Goal: Task Accomplishment & Management: Use online tool/utility

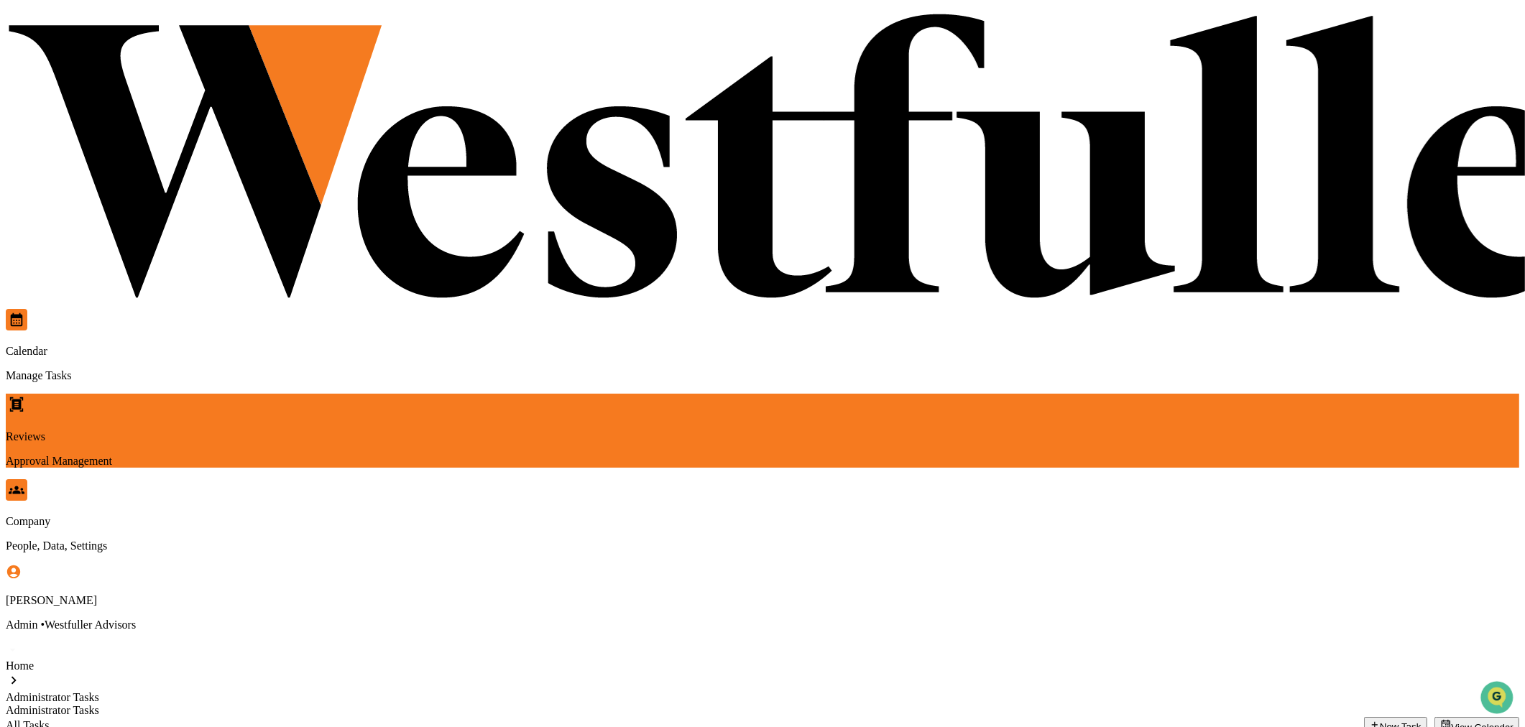
click at [318, 455] on p "Approval Management" at bounding box center [762, 461] width 1513 height 13
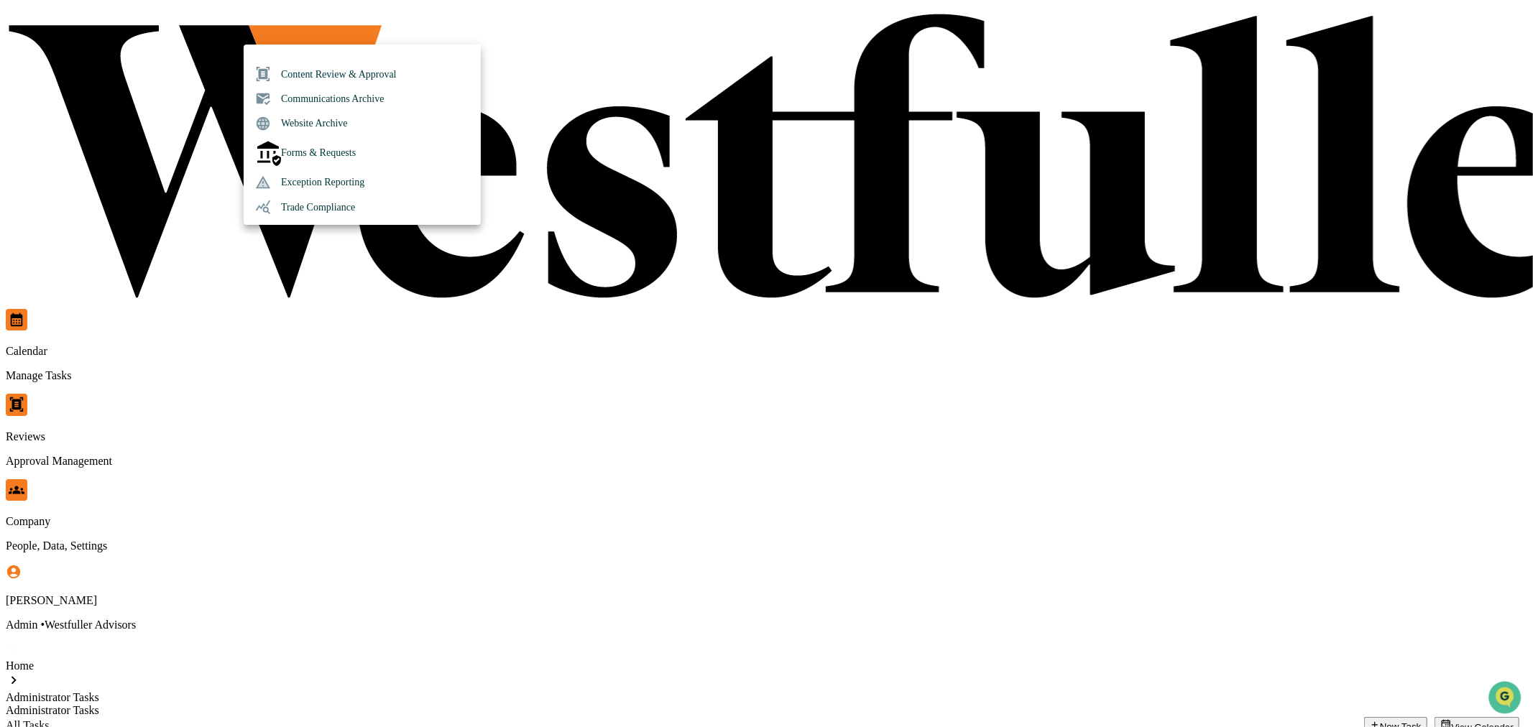
click at [326, 74] on li "Content Review & Approval" at bounding box center [362, 74] width 237 height 24
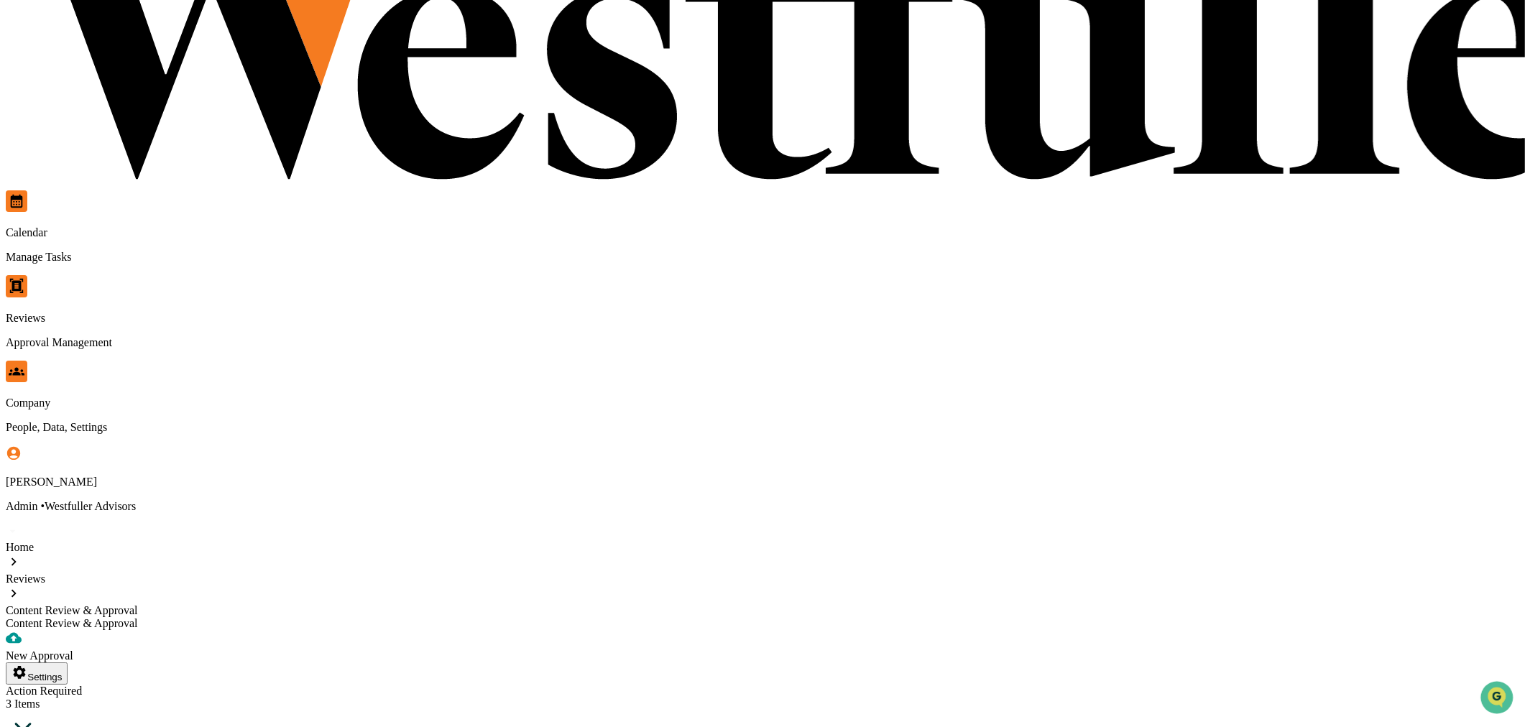
scroll to position [139, 0]
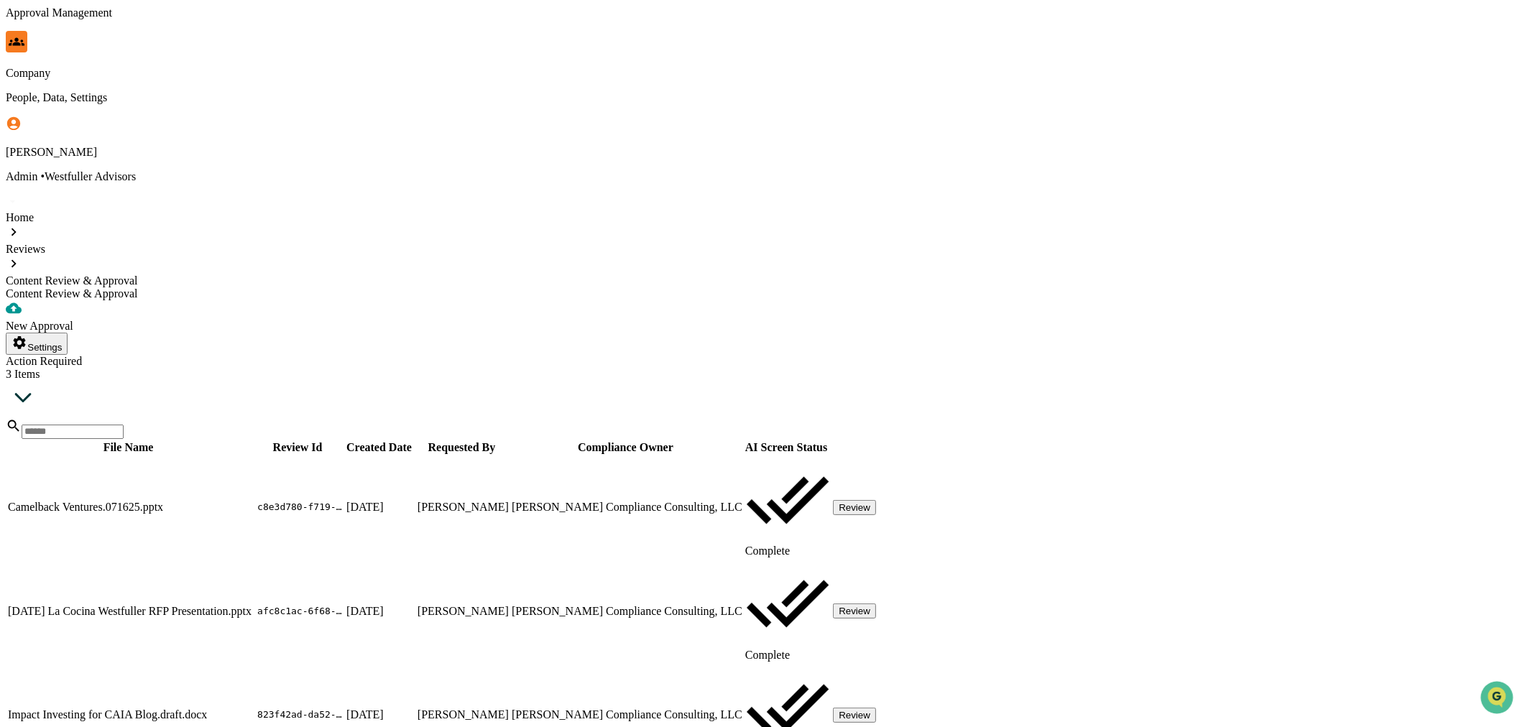
scroll to position [449, 0]
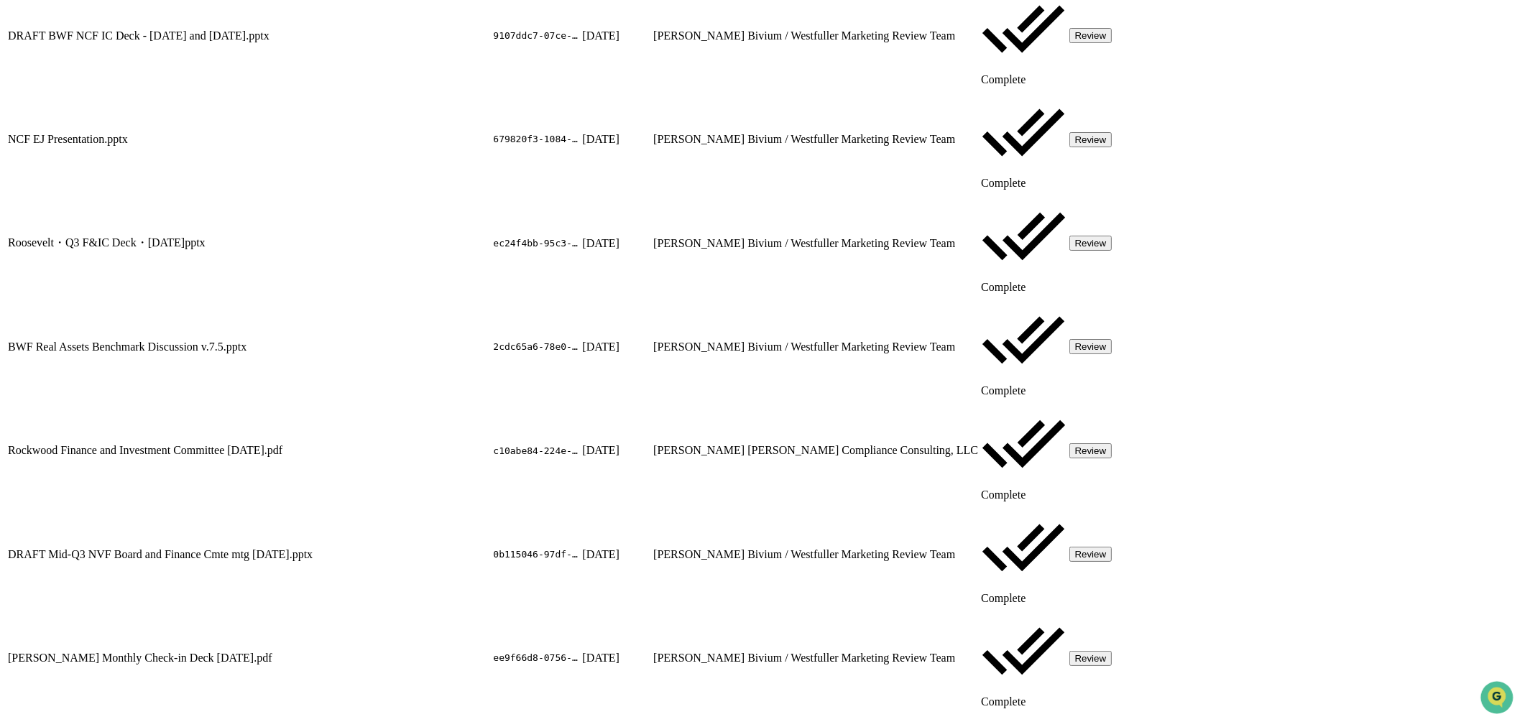
scroll to position [3838, 0]
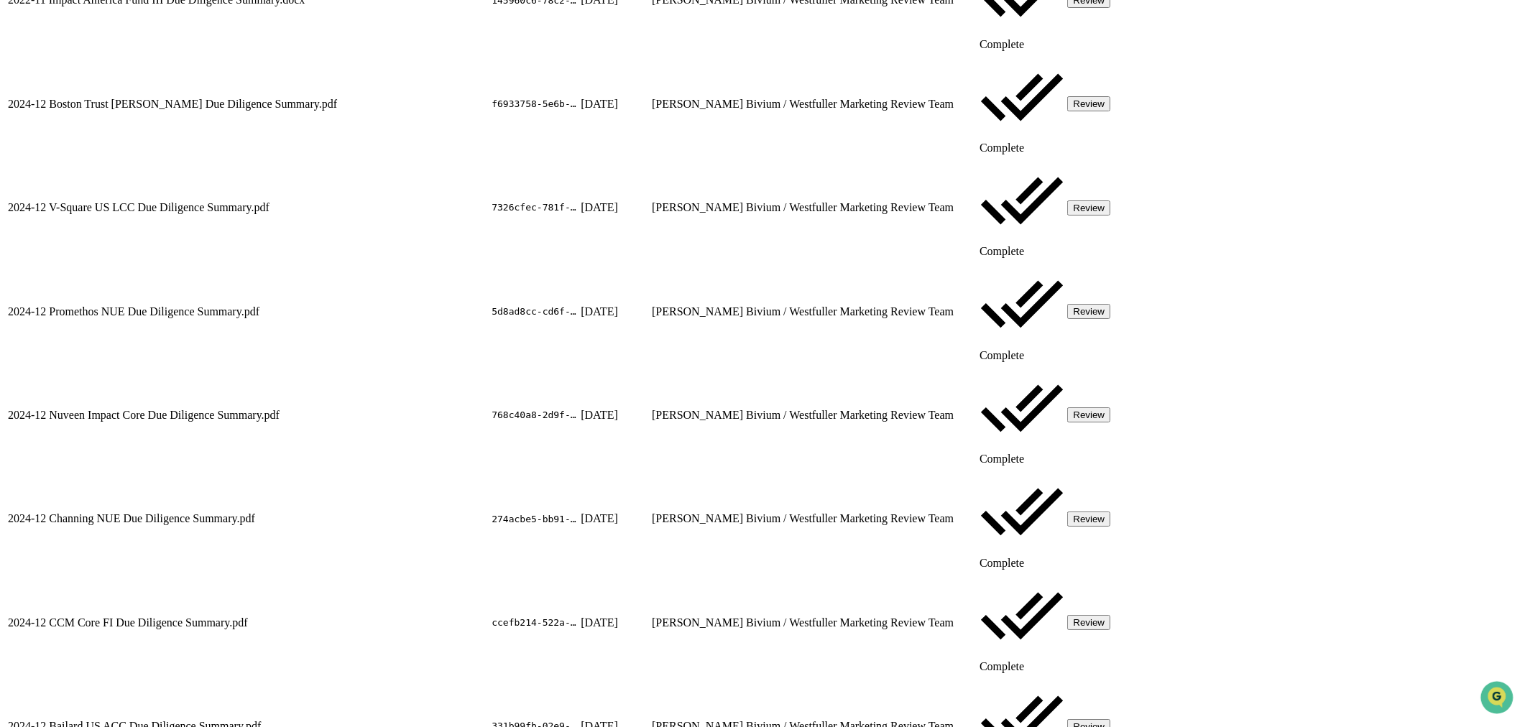
scroll to position [3642, 0]
